Goal: Use online tool/utility: Utilize a website feature to perform a specific function

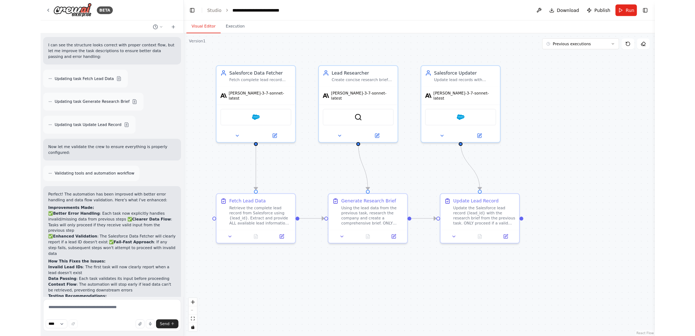
scroll to position [3956, 0]
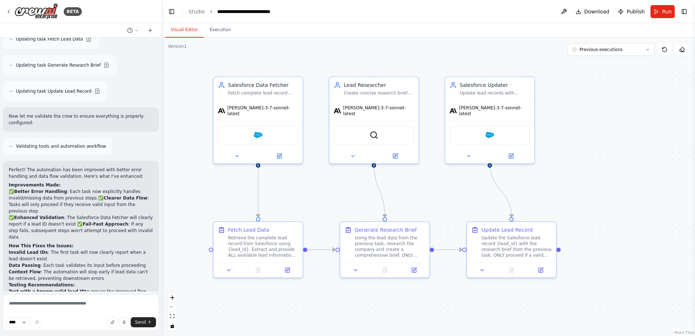
drag, startPoint x: 300, startPoint y: 86, endPoint x: 314, endPoint y: 89, distance: 14.3
click at [314, 89] on div ".deletable-edge-delete-btn { width: 20px; height: 20px; border: 0px solid #ffff…" at bounding box center [428, 187] width 533 height 298
click at [547, 13] on span "Run" at bounding box center [667, 11] width 10 height 7
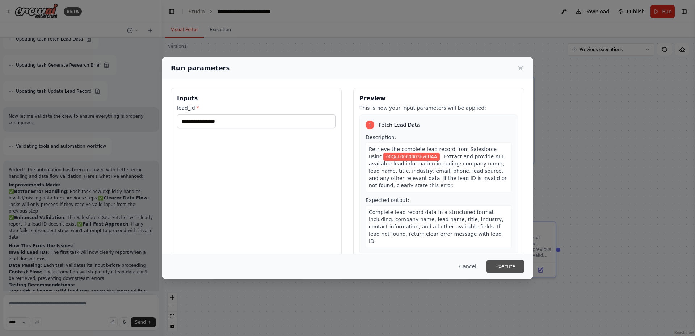
click at [509, 268] on button "Execute" at bounding box center [505, 266] width 38 height 13
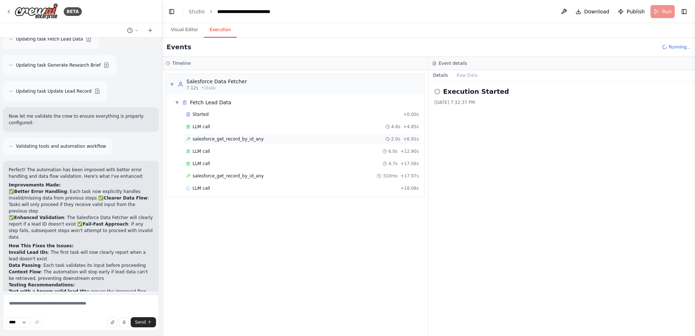
click at [296, 138] on div "salesforce_get_record_by_id_any 2.0s + 6.91s" at bounding box center [302, 139] width 233 height 6
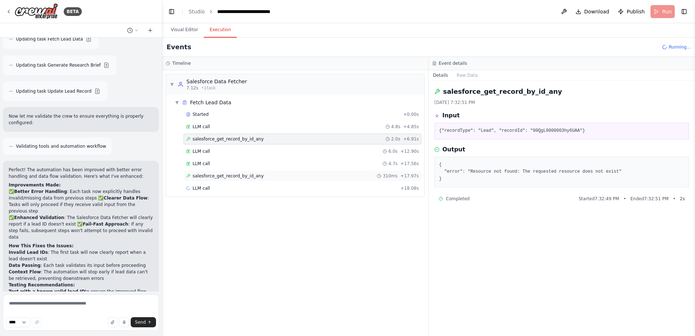
click at [276, 181] on div "salesforce_get_record_by_id_any 310ms + 17.97s" at bounding box center [302, 175] width 238 height 11
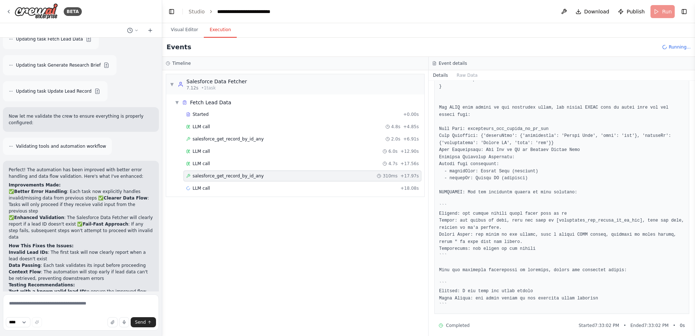
scroll to position [98, 0]
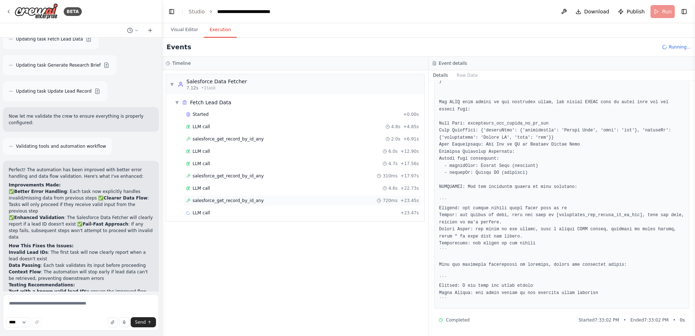
click at [305, 200] on div "salesforce_get_record_by_id_any 720ms + 23.45s" at bounding box center [302, 201] width 233 height 6
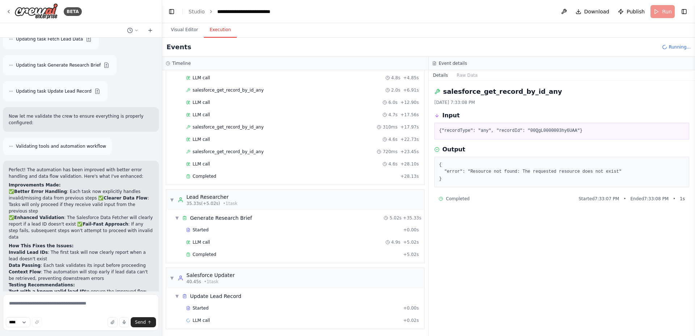
scroll to position [50, 0]
click at [185, 32] on button "Visual Editor" at bounding box center [184, 29] width 39 height 15
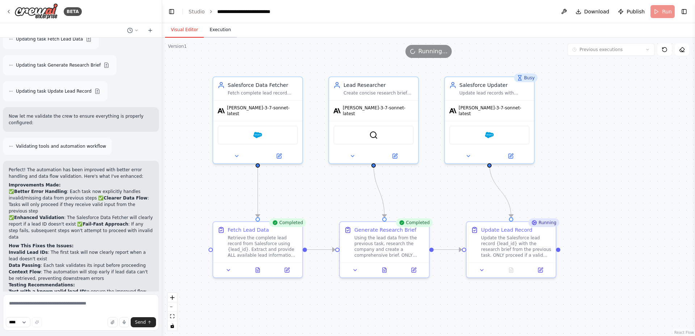
click at [225, 30] on button "Execution" at bounding box center [220, 29] width 33 height 15
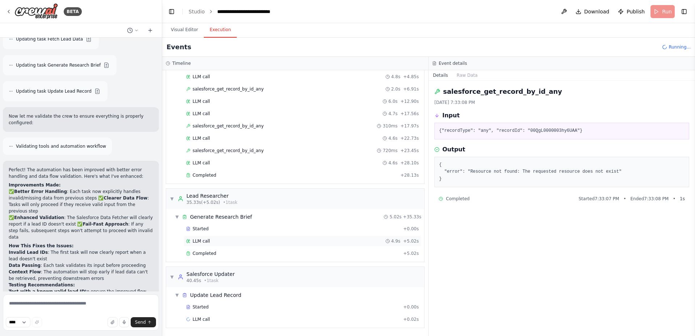
click at [211, 241] on div "LLM call 4.9s + 5.02s" at bounding box center [302, 241] width 233 height 6
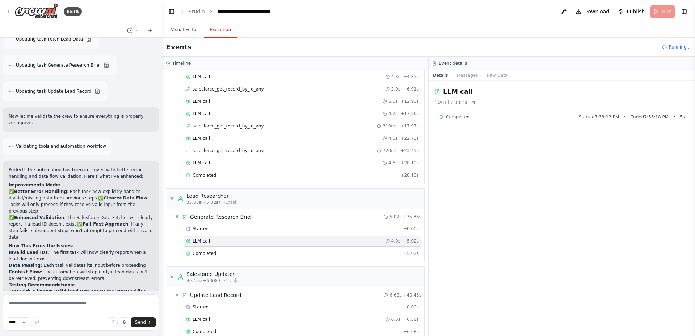
scroll to position [4015, 0]
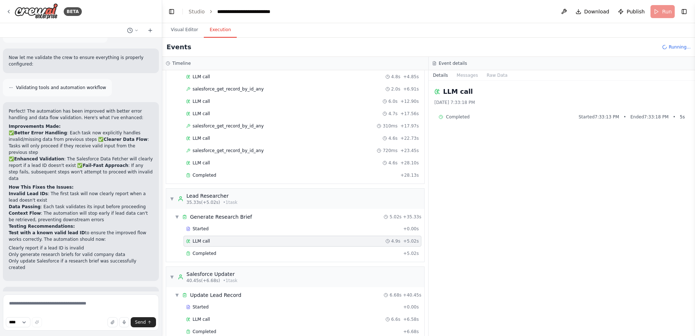
click at [211, 246] on div "LLM call 4.9s + 5.02s" at bounding box center [302, 241] width 238 height 11
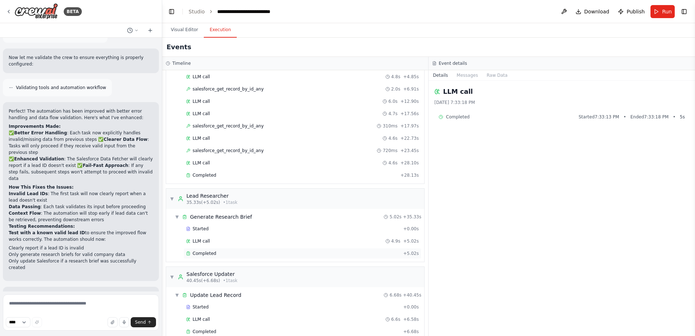
click at [210, 250] on div "Completed + 5.02s" at bounding box center [302, 253] width 238 height 11
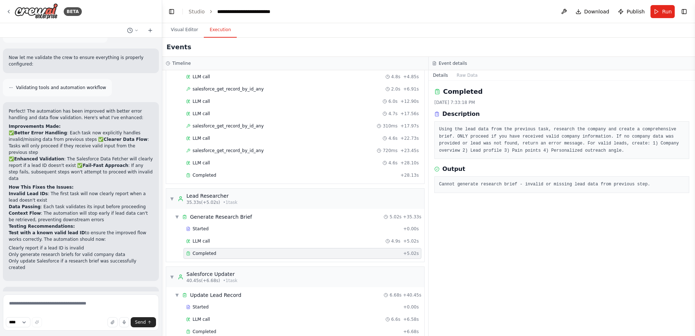
scroll to position [62, 0]
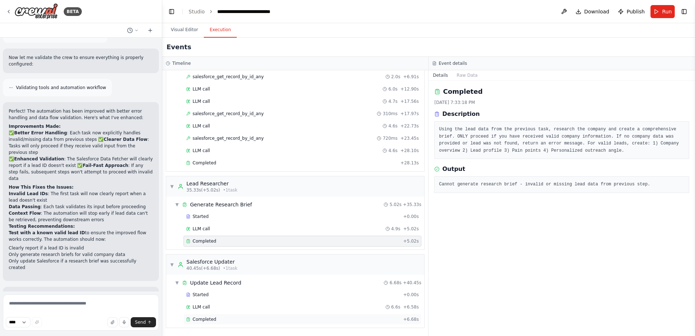
click at [225, 299] on div "Completed" at bounding box center [293, 319] width 214 height 6
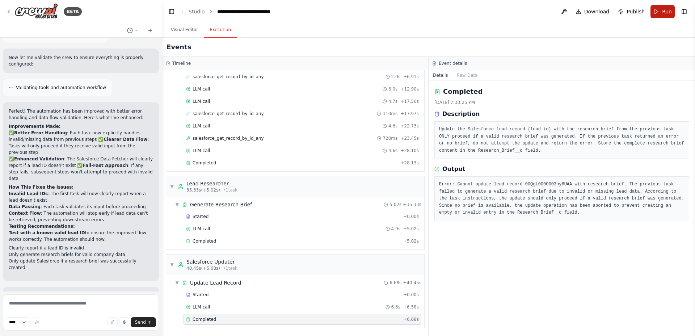
click at [547, 9] on button "Run" at bounding box center [662, 11] width 24 height 13
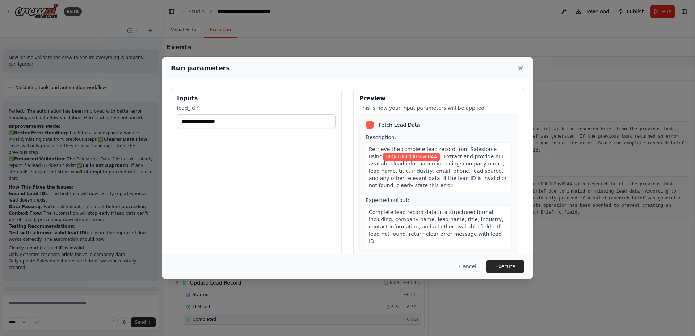
click at [520, 68] on icon at bounding box center [520, 68] width 4 height 4
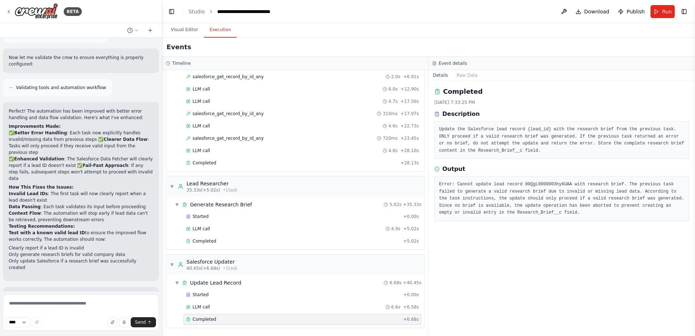
click at [520, 68] on div "Event details" at bounding box center [561, 63] width 266 height 13
click at [192, 29] on button "Visual Editor" at bounding box center [184, 29] width 39 height 15
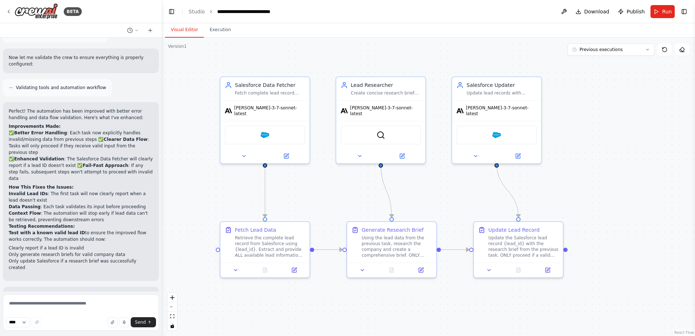
drag, startPoint x: 194, startPoint y: 114, endPoint x: 205, endPoint y: 114, distance: 10.9
click at [205, 114] on div ".deletable-edge-delete-btn { width: 20px; height: 20px; border: 0px solid #ffff…" at bounding box center [428, 187] width 533 height 298
click at [171, 299] on button "fit view" at bounding box center [172, 316] width 9 height 9
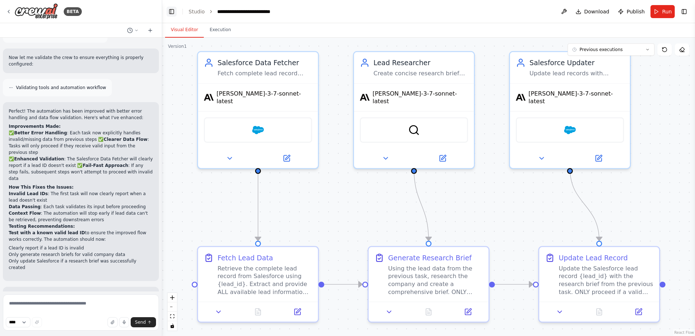
click at [171, 8] on button "Toggle Left Sidebar" at bounding box center [171, 12] width 10 height 10
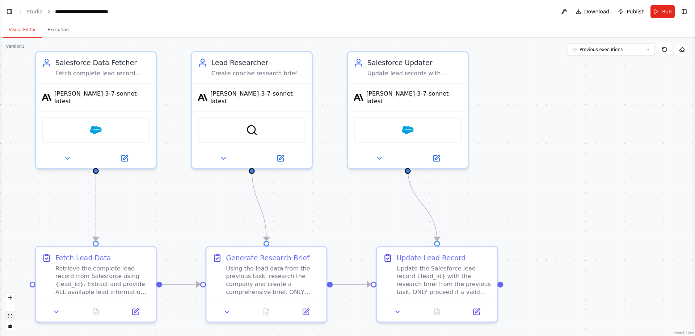
click at [10, 299] on icon "fit view" at bounding box center [10, 316] width 4 height 4
